Goal: Communication & Community: Share content

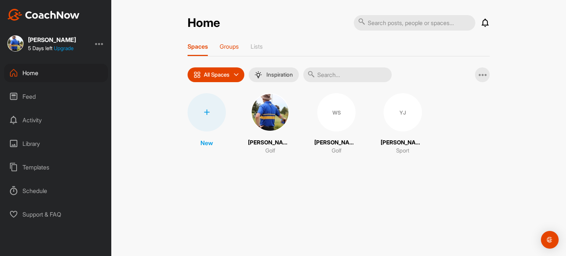
click at [234, 45] on p "Groups" at bounding box center [229, 46] width 19 height 7
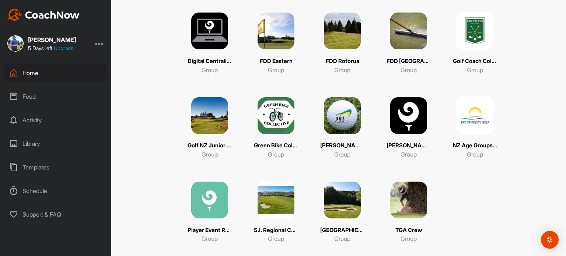
scroll to position [178, 0]
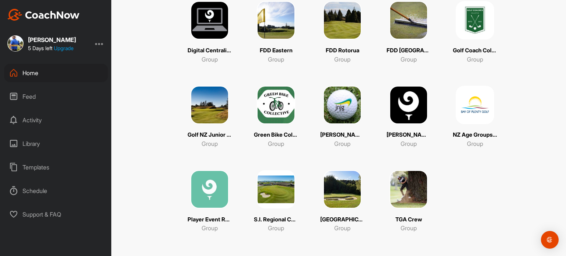
click at [466, 106] on img at bounding box center [475, 105] width 38 height 38
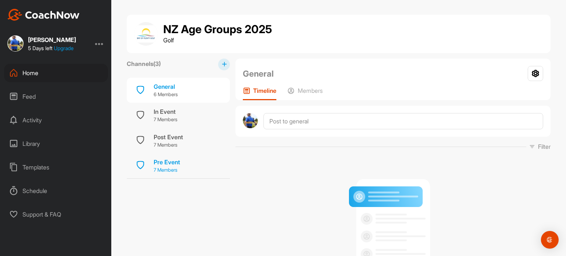
click at [161, 158] on div "Pre Event" at bounding box center [167, 162] width 27 height 9
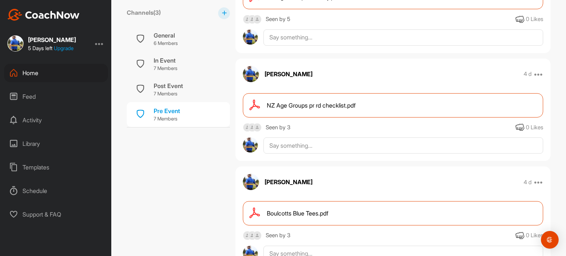
scroll to position [255, 0]
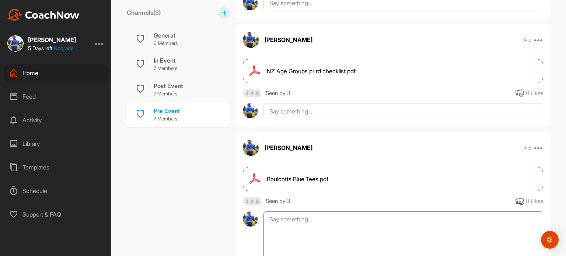
click at [270, 217] on textarea at bounding box center [403, 248] width 280 height 74
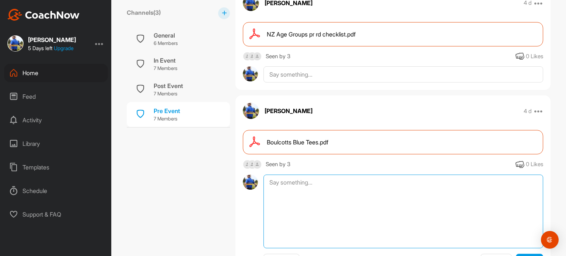
scroll to position [334, 0]
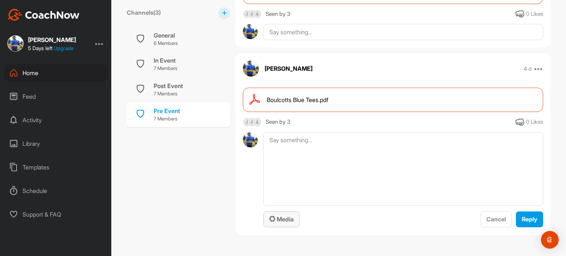
click at [271, 216] on icon "button" at bounding box center [272, 219] width 6 height 6
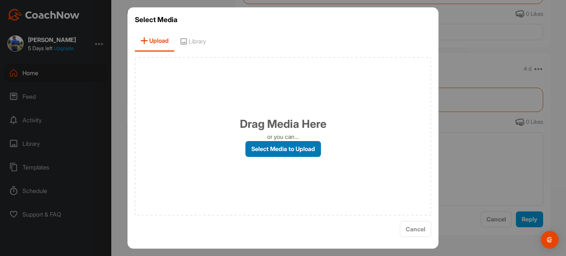
click at [267, 150] on label "Select Media to Upload" at bounding box center [283, 149] width 76 height 16
click at [0, 0] on input "Select Media to Upload" at bounding box center [0, 0] width 0 height 0
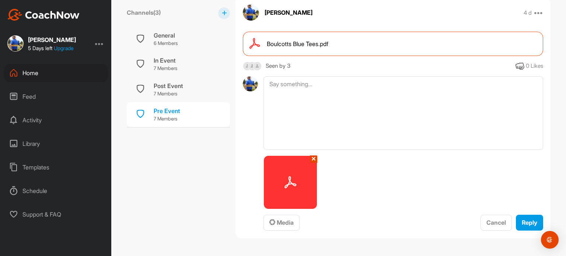
scroll to position [393, 0]
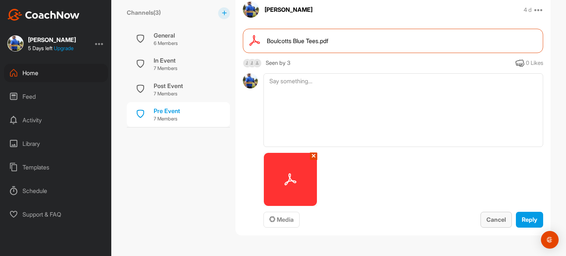
click at [496, 222] on div "Cancel" at bounding box center [496, 219] width 20 height 9
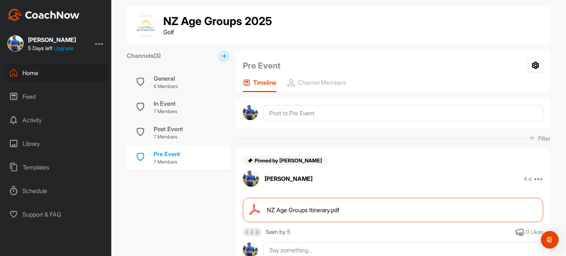
scroll to position [0, 0]
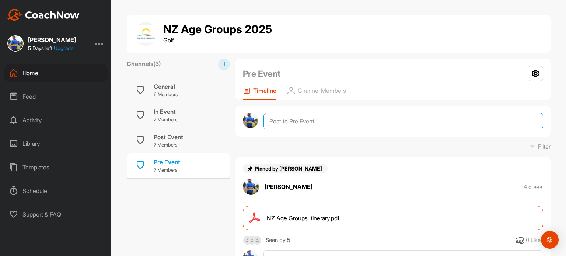
click at [280, 122] on textarea at bounding box center [403, 121] width 280 height 16
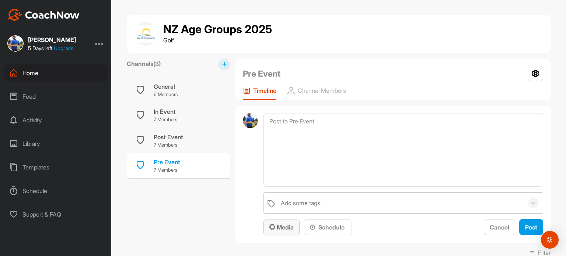
click at [280, 229] on span "Media" at bounding box center [281, 227] width 24 height 7
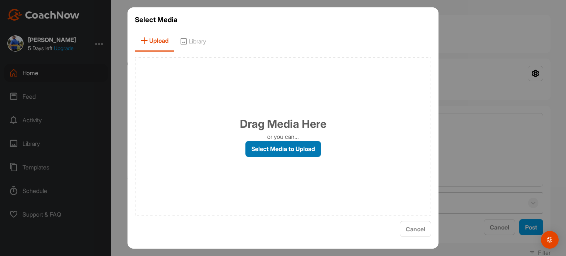
click at [264, 147] on label "Select Media to Upload" at bounding box center [283, 149] width 76 height 16
click at [0, 0] on input "Select Media to Upload" at bounding box center [0, 0] width 0 height 0
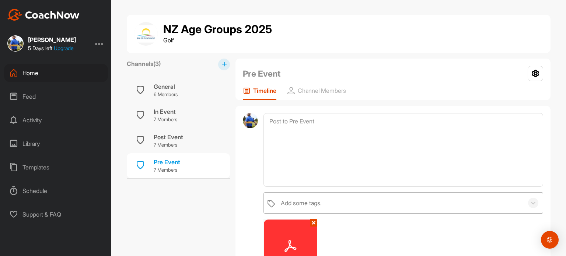
scroll to position [147, 0]
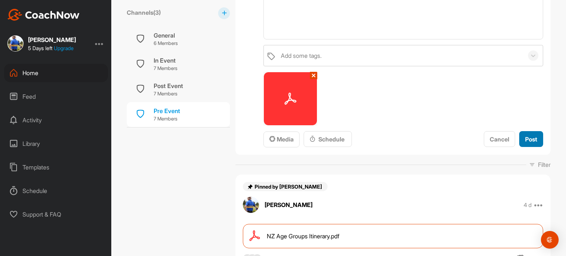
click at [527, 138] on span "Post" at bounding box center [531, 139] width 12 height 7
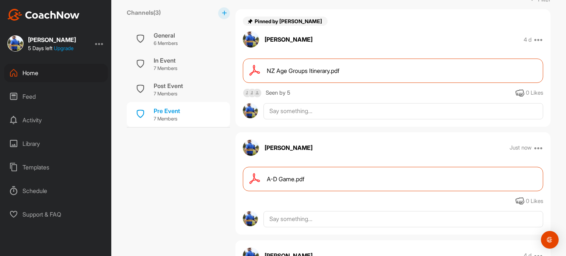
scroll to position [37, 0]
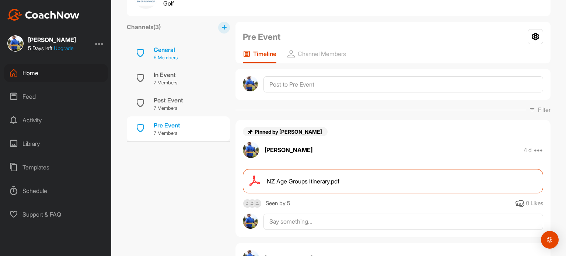
click at [164, 79] on p "7 Members" at bounding box center [166, 82] width 24 height 7
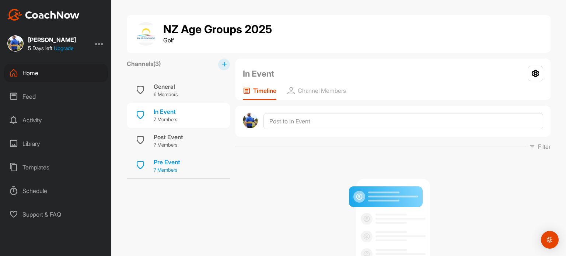
click at [162, 159] on div "Pre Event" at bounding box center [167, 162] width 27 height 9
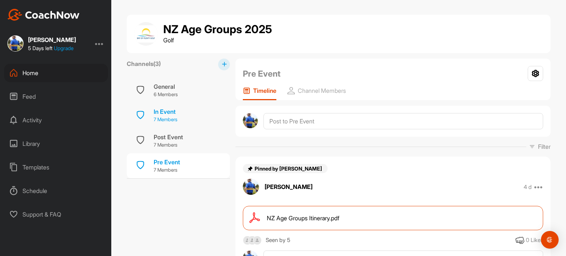
click at [158, 114] on div "In Event" at bounding box center [166, 111] width 24 height 9
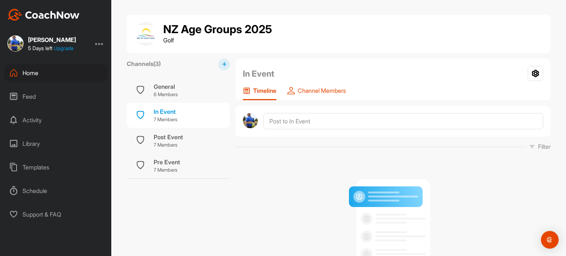
click at [314, 94] on div "Channel Members" at bounding box center [316, 93] width 59 height 13
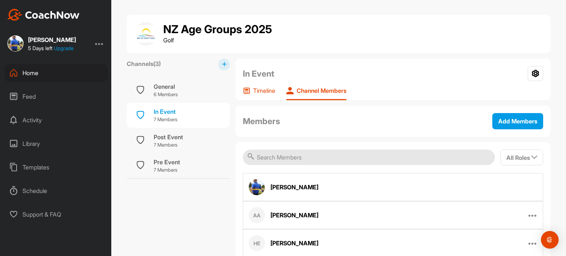
click at [261, 89] on p "Timeline" at bounding box center [264, 90] width 22 height 7
